Goal: Task Accomplishment & Management: Use online tool/utility

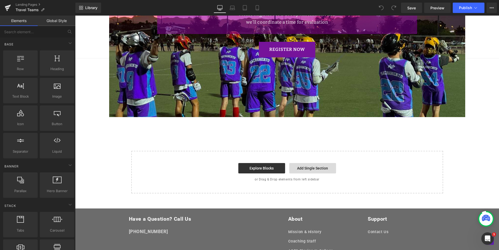
scroll to position [468, 0]
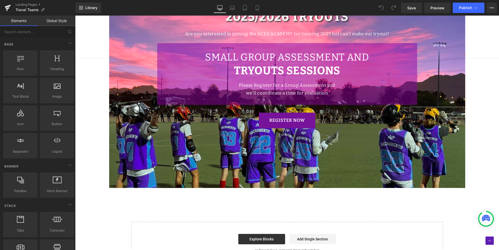
scroll to position [494, 0]
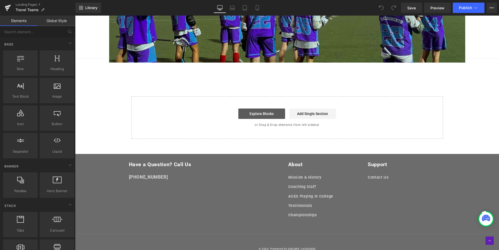
click at [263, 111] on link "Explore Blocks" at bounding box center [261, 114] width 47 height 10
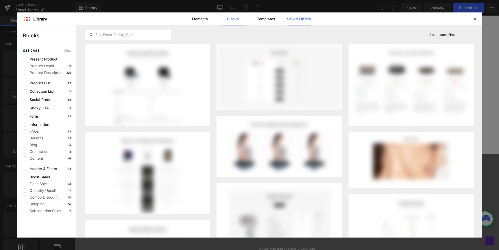
click at [290, 17] on link "Saved Library" at bounding box center [299, 18] width 25 height 13
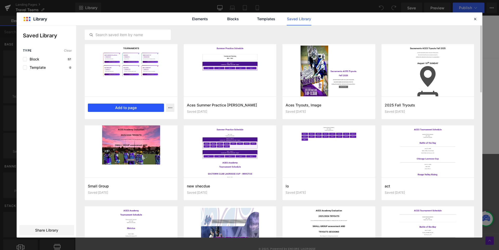
click at [138, 106] on button "Add to page" at bounding box center [126, 108] width 76 height 8
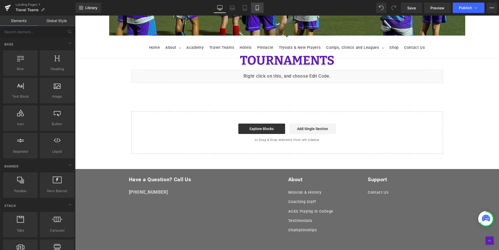
scroll to position [0, 0]
click at [259, 6] on icon at bounding box center [257, 7] width 5 height 5
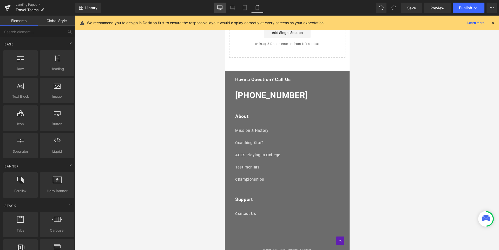
click at [218, 6] on icon at bounding box center [219, 7] width 5 height 5
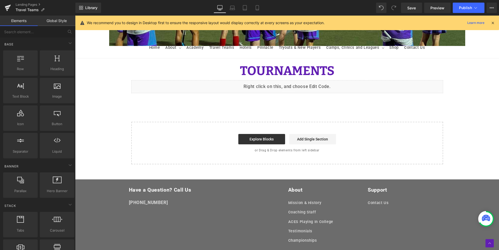
scroll to position [499, 0]
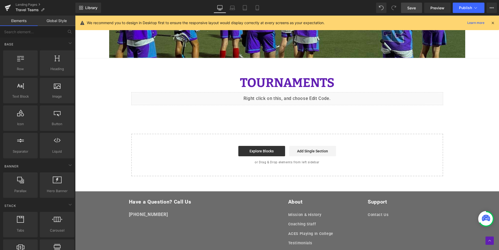
click at [418, 7] on link "Save" at bounding box center [411, 8] width 21 height 10
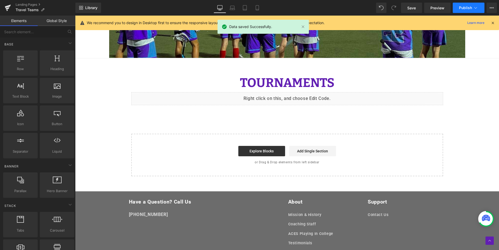
click at [462, 8] on span "Publish" at bounding box center [465, 8] width 13 height 4
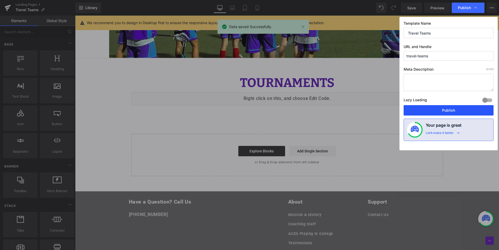
drag, startPoint x: 462, startPoint y: 110, endPoint x: 375, endPoint y: 93, distance: 89.4
click at [462, 110] on button "Publish" at bounding box center [449, 110] width 90 height 10
